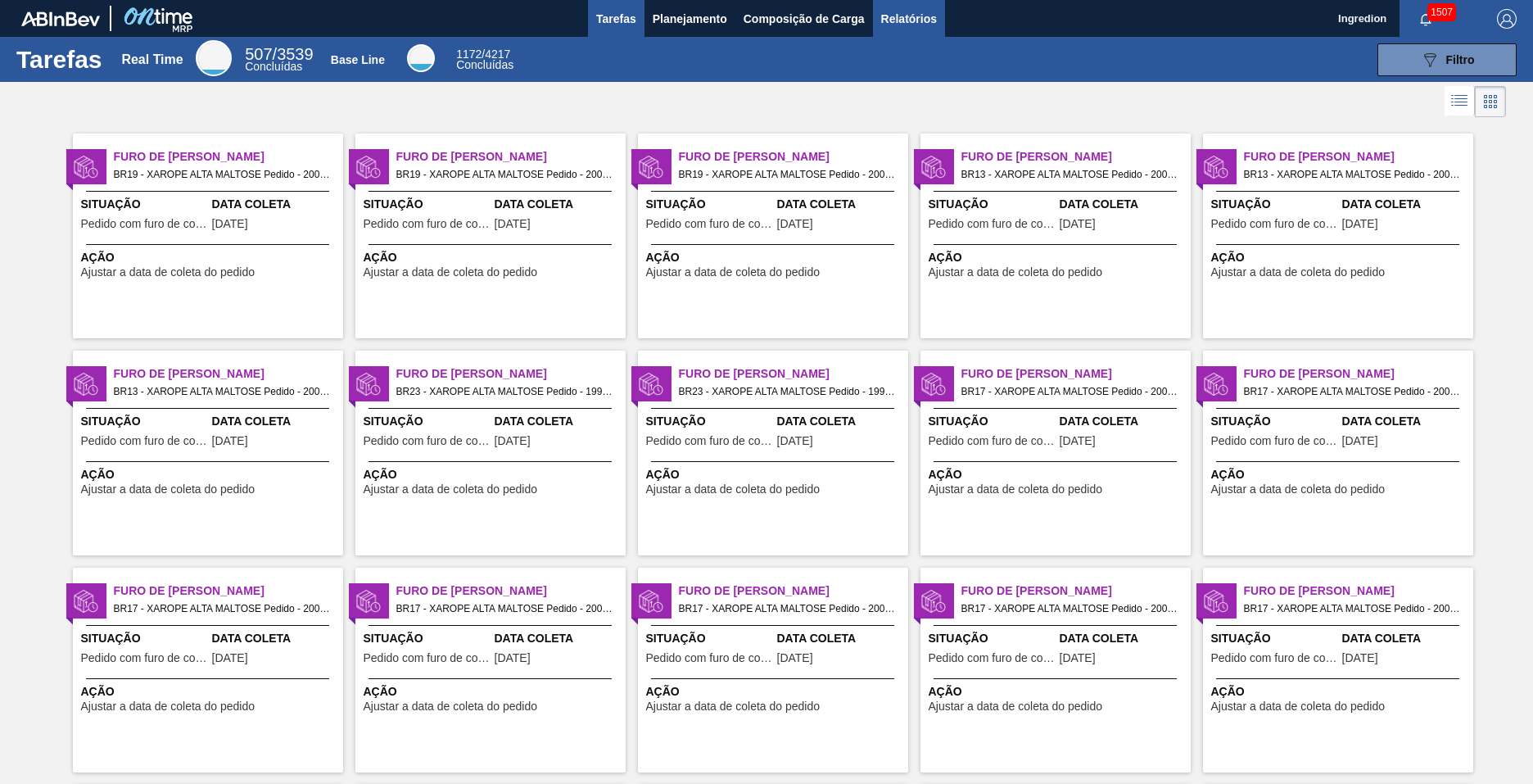
click at [907, 18] on span "Relatórios" at bounding box center [908, 19] width 56 height 20
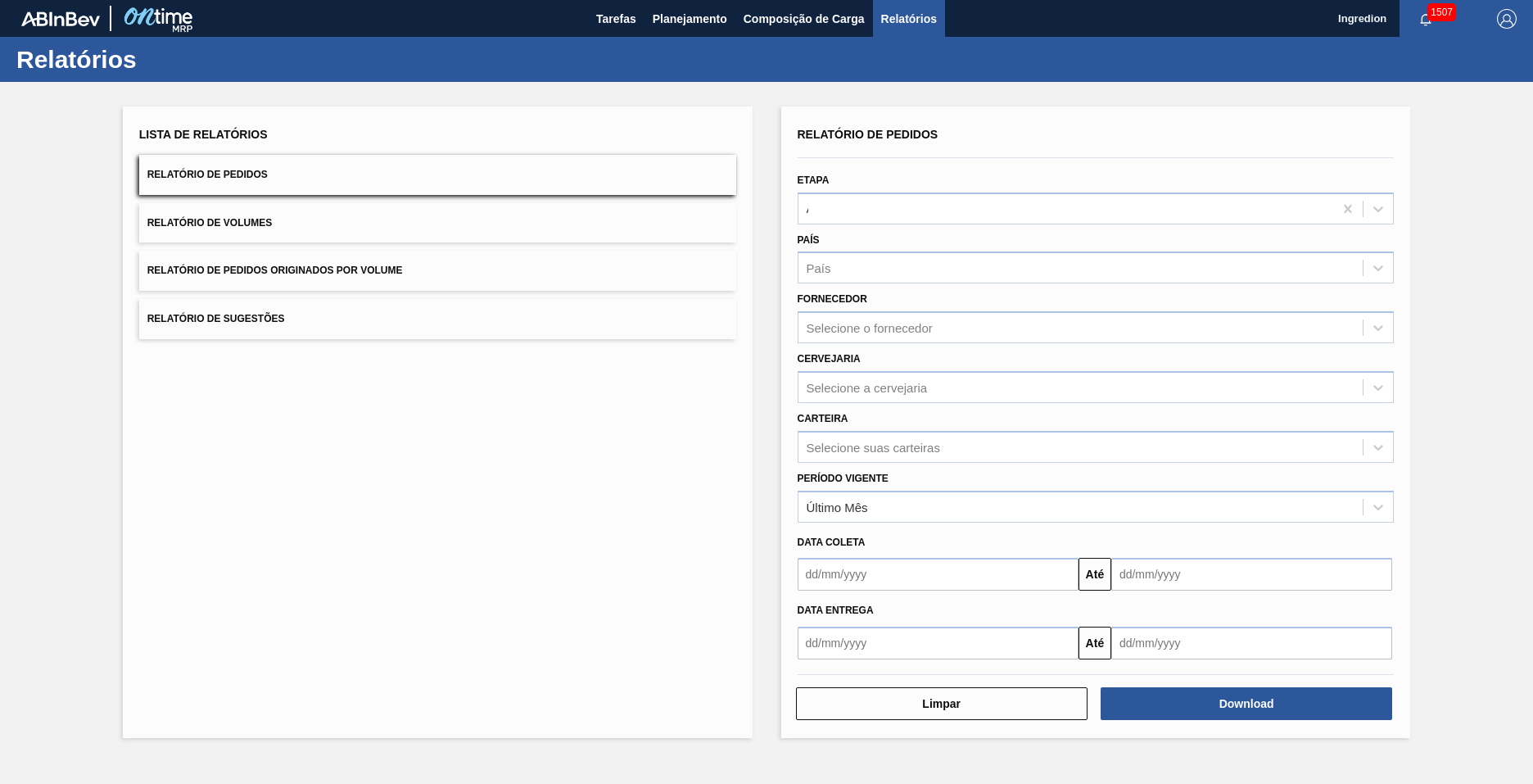
type input "Aguardando Faturamento"
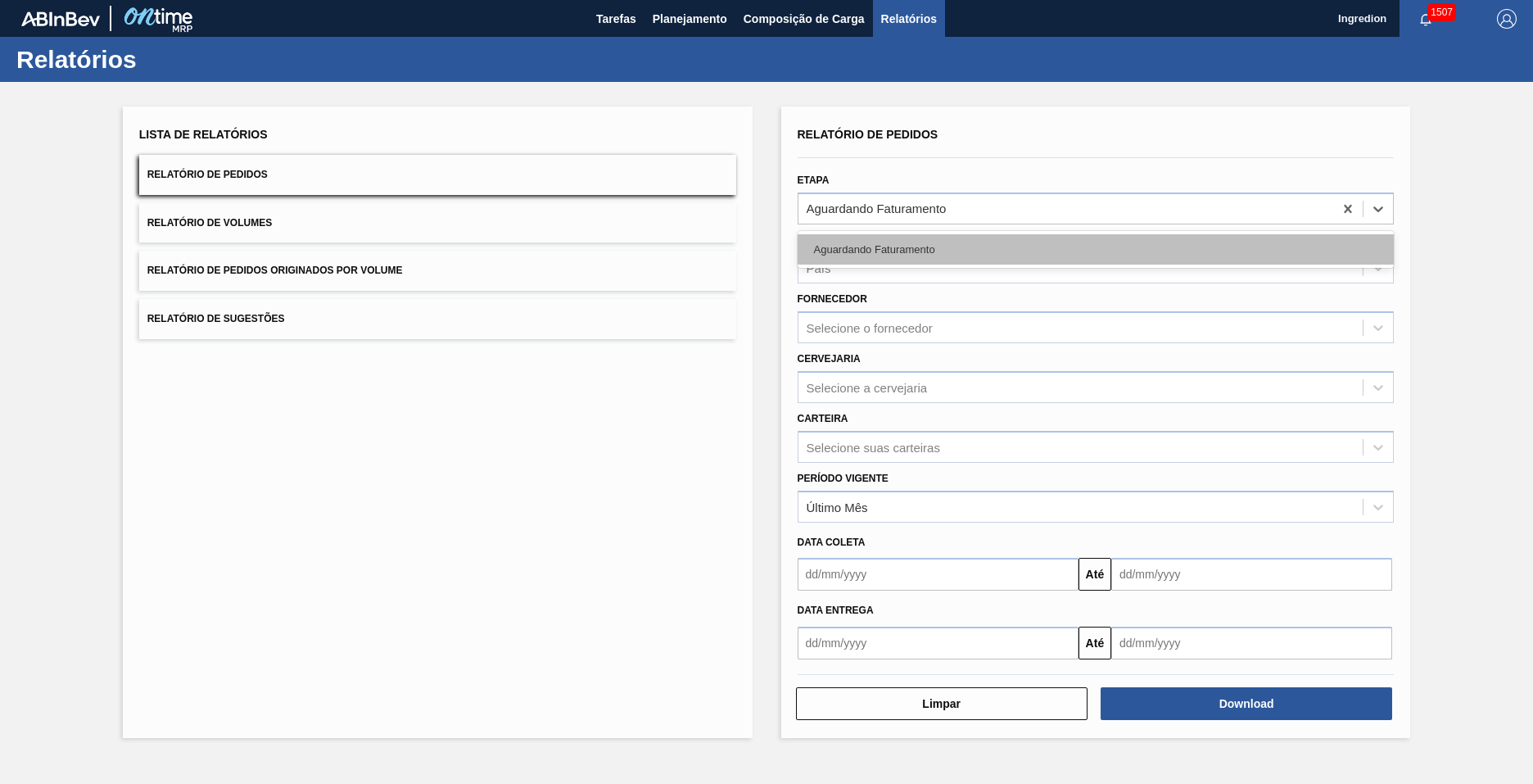
click at [1095, 249] on div "Aguardando Faturamento" at bounding box center [1096, 249] width 597 height 30
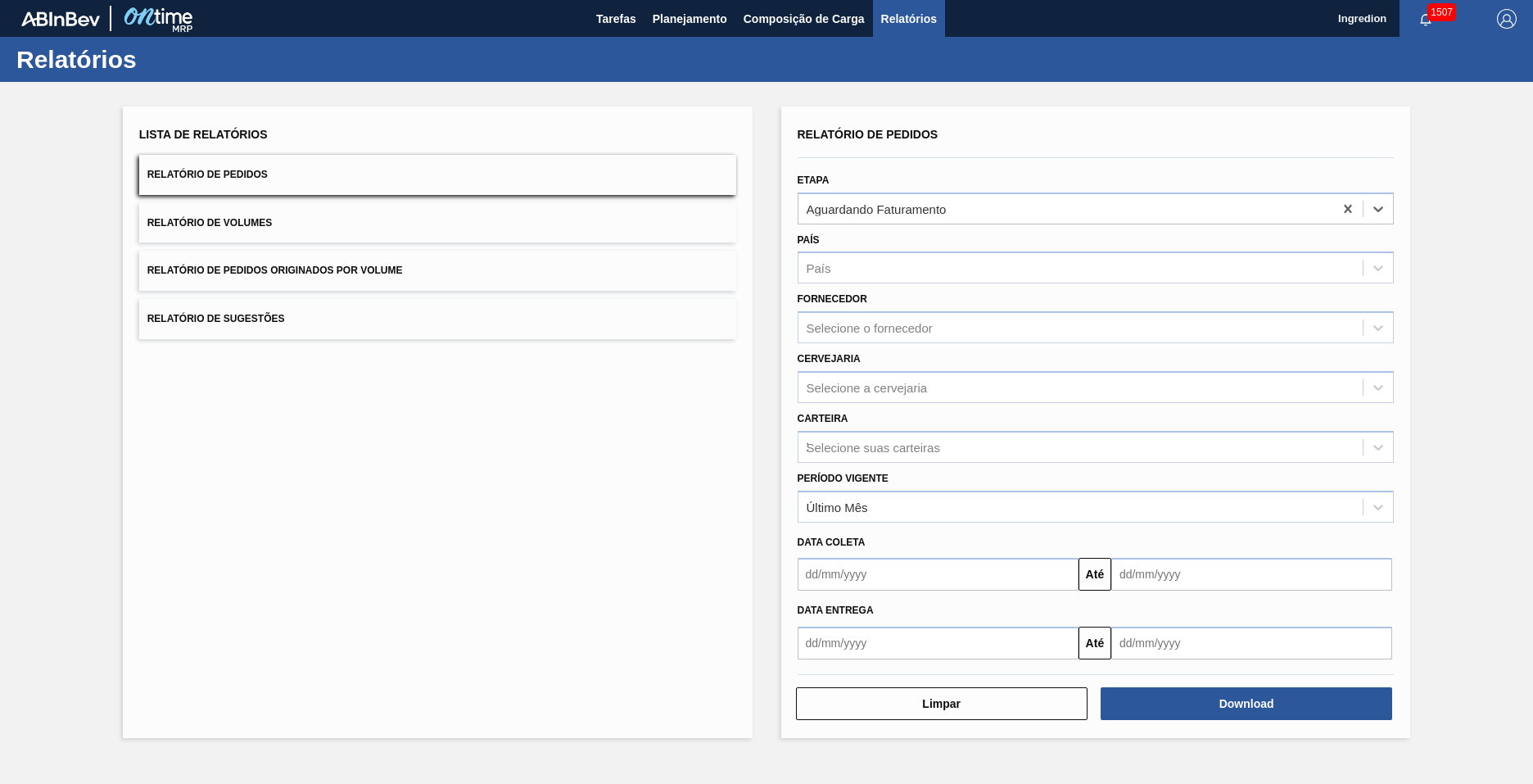
type input "Xarope"
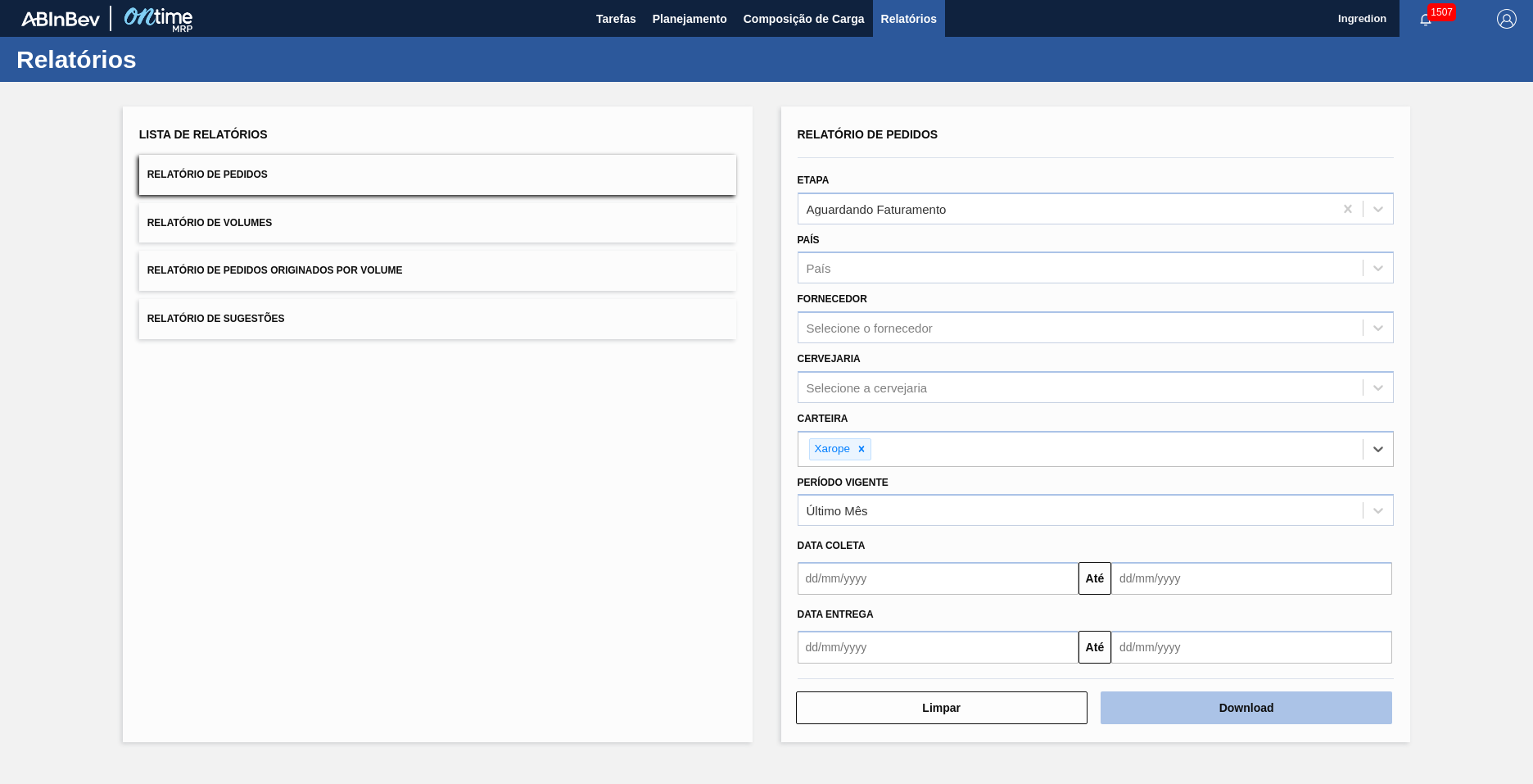
click at [1247, 708] on button "Download" at bounding box center [1247, 708] width 291 height 33
